Goal: Information Seeking & Learning: Learn about a topic

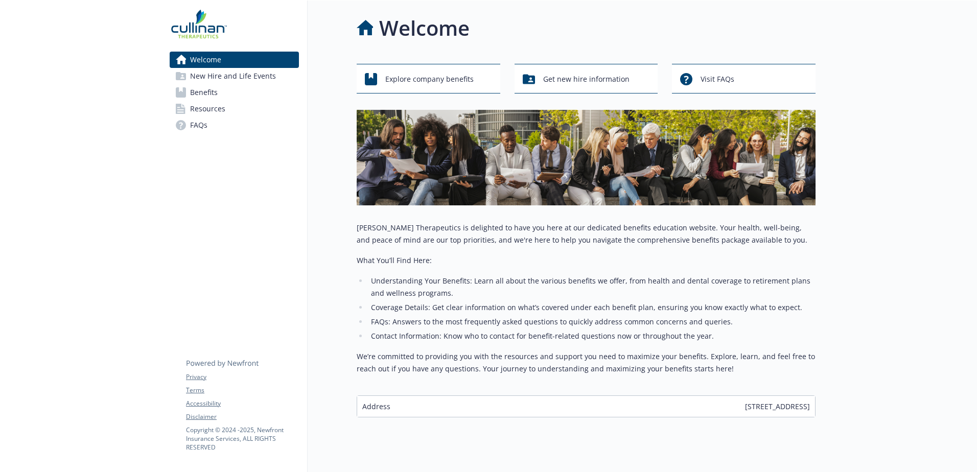
click at [208, 93] on span "Benefits" at bounding box center [204, 92] width 28 height 16
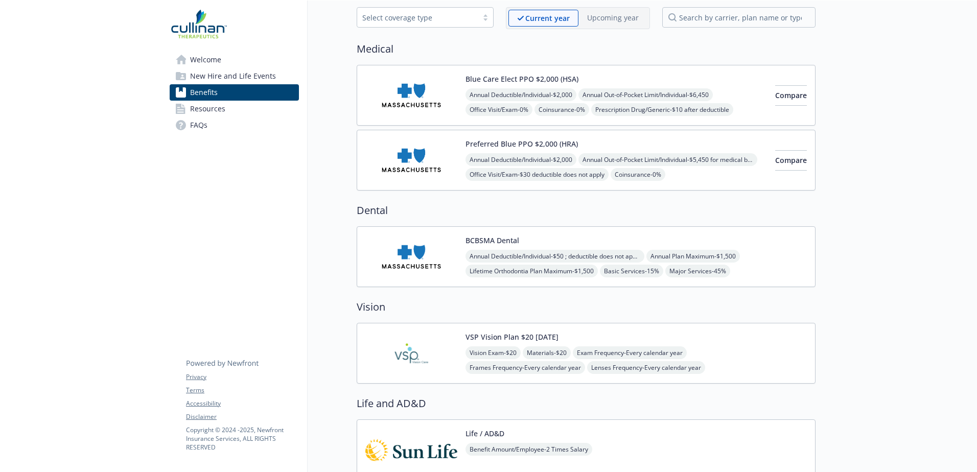
scroll to position [102, 0]
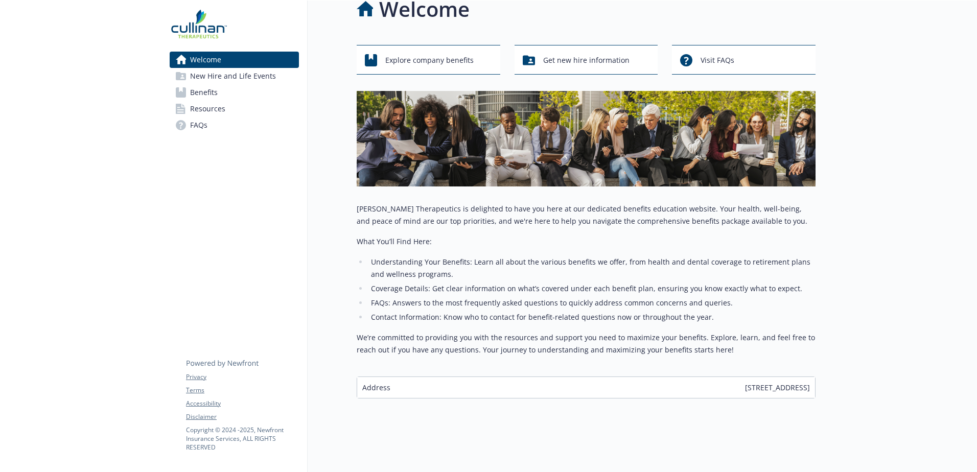
scroll to position [27, 0]
